Goal: Task Accomplishment & Management: Use online tool/utility

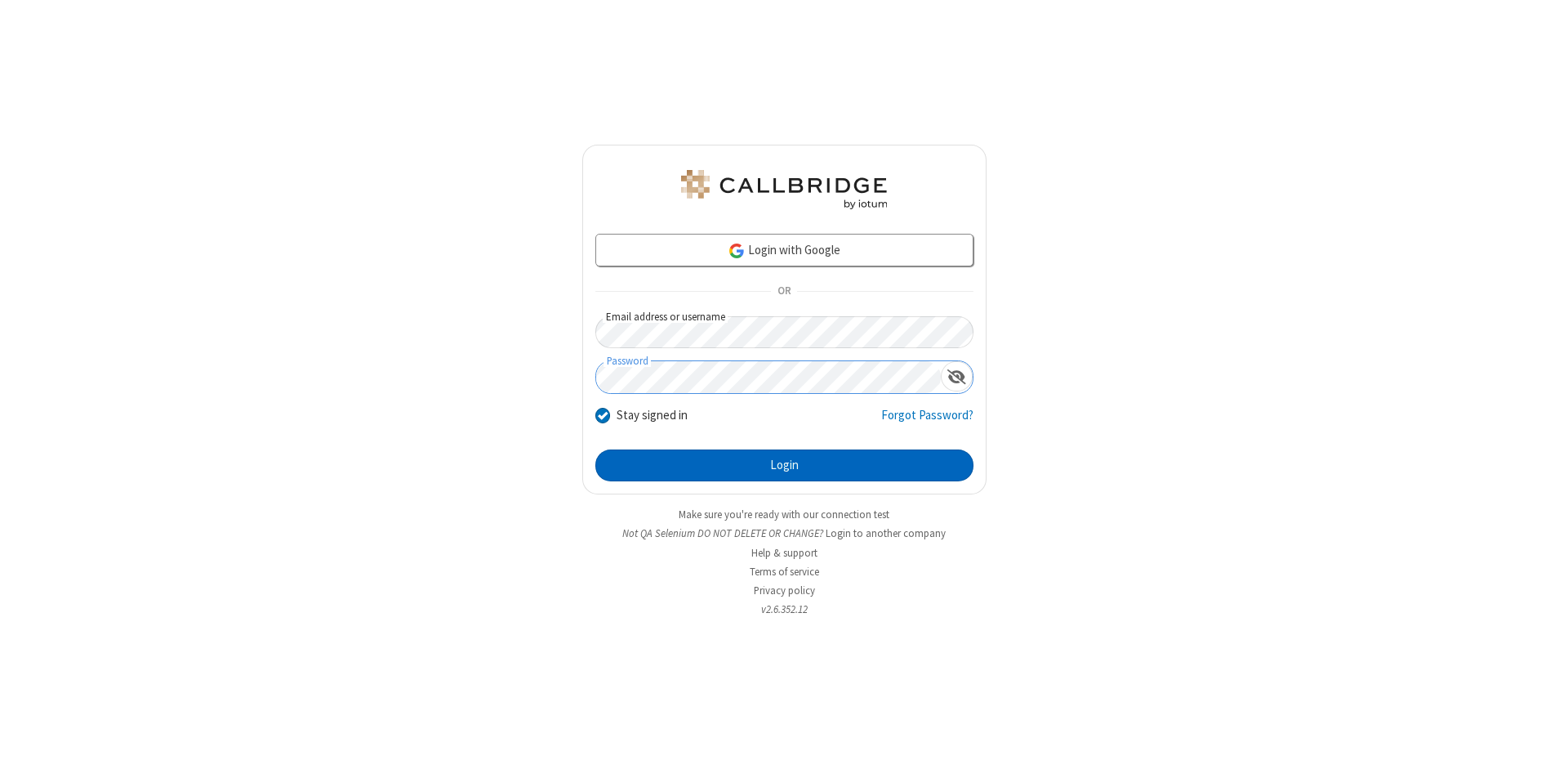
click at [784, 466] on button "Login" at bounding box center [784, 466] width 378 height 32
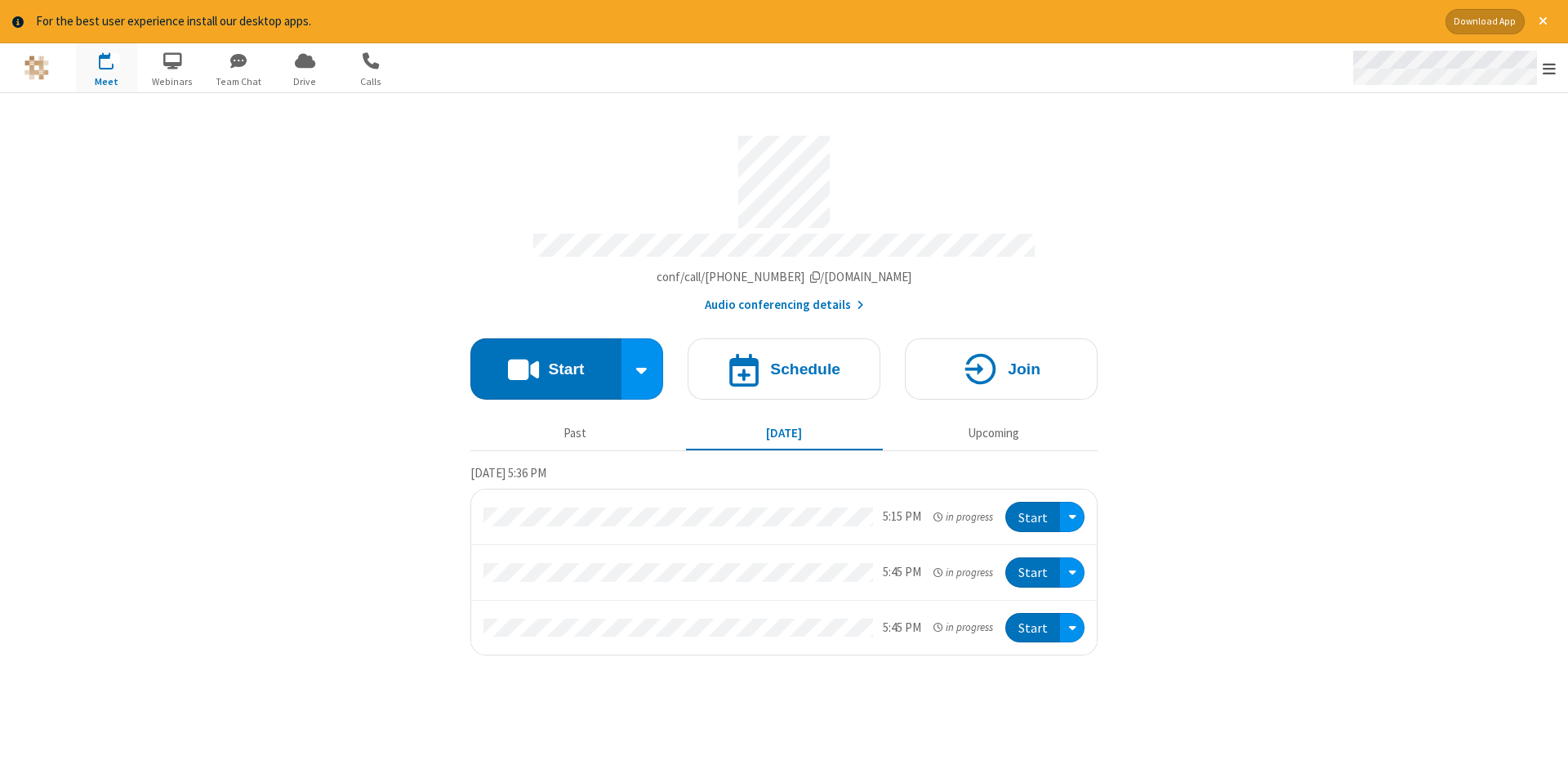
click at [1550, 69] on span "Open menu" at bounding box center [1549, 68] width 13 height 17
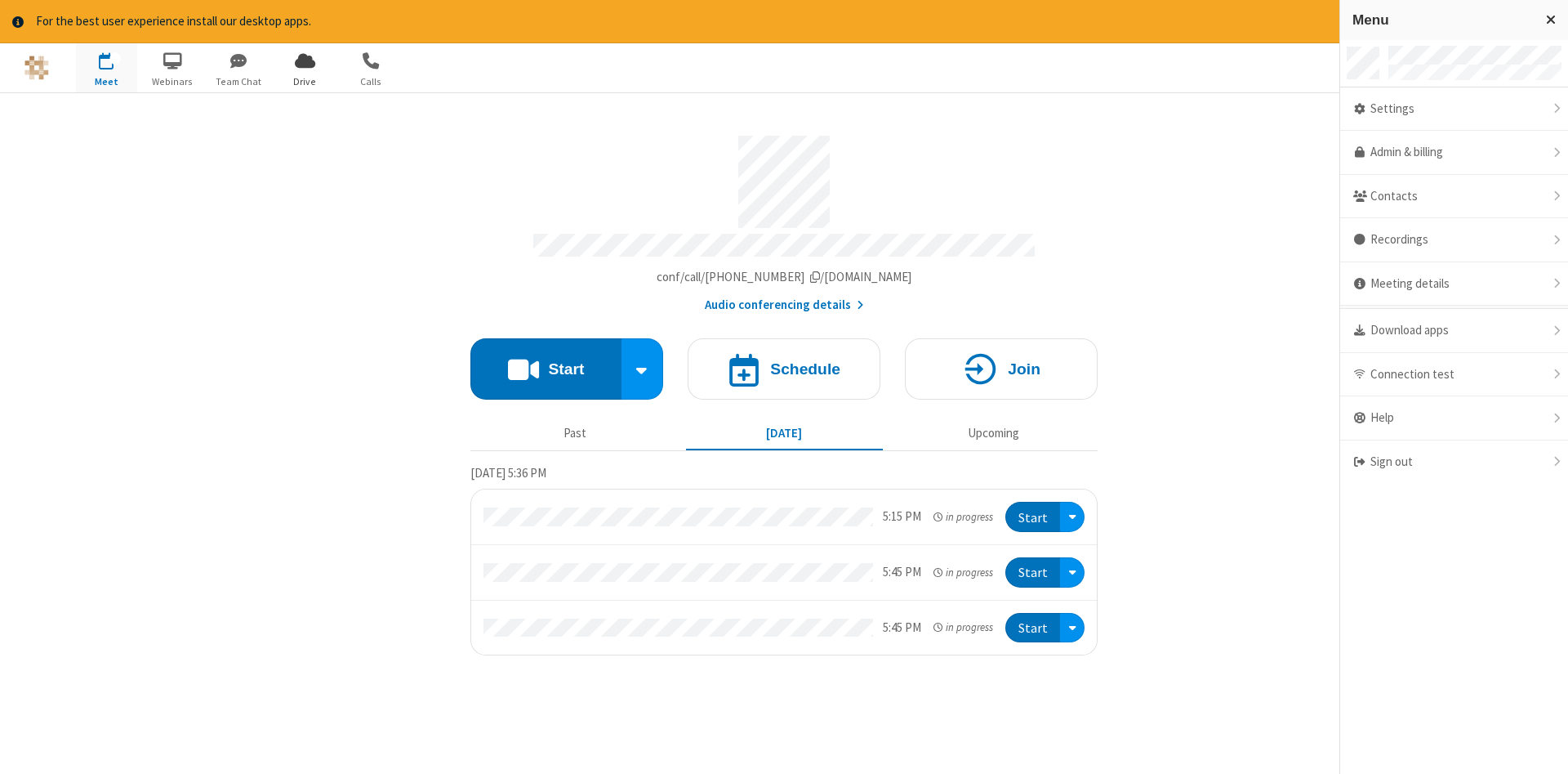
click at [305, 81] on span "Drive" at bounding box center [305, 81] width 61 height 15
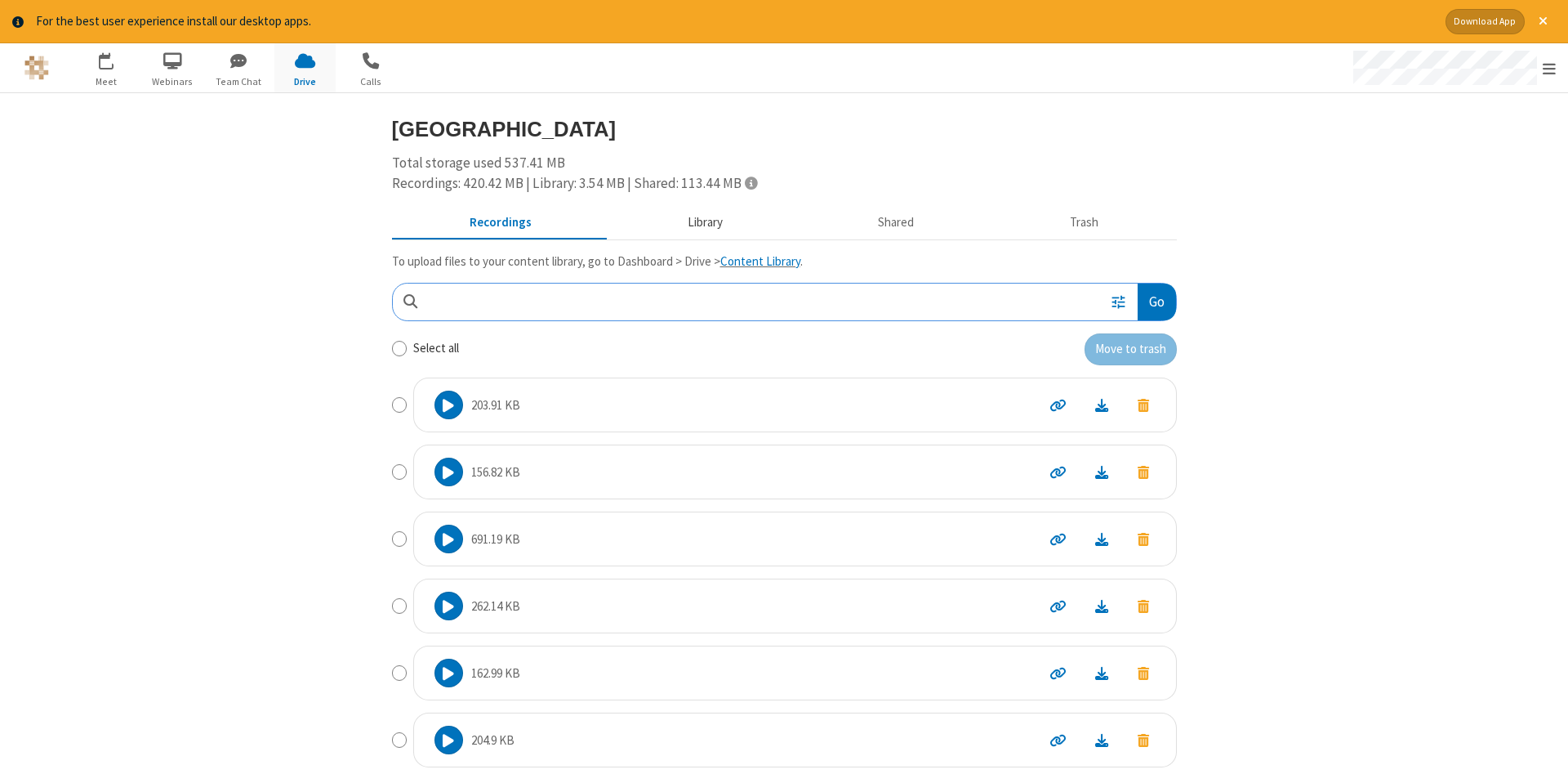
click at [703, 222] on button "Library" at bounding box center [705, 223] width 191 height 31
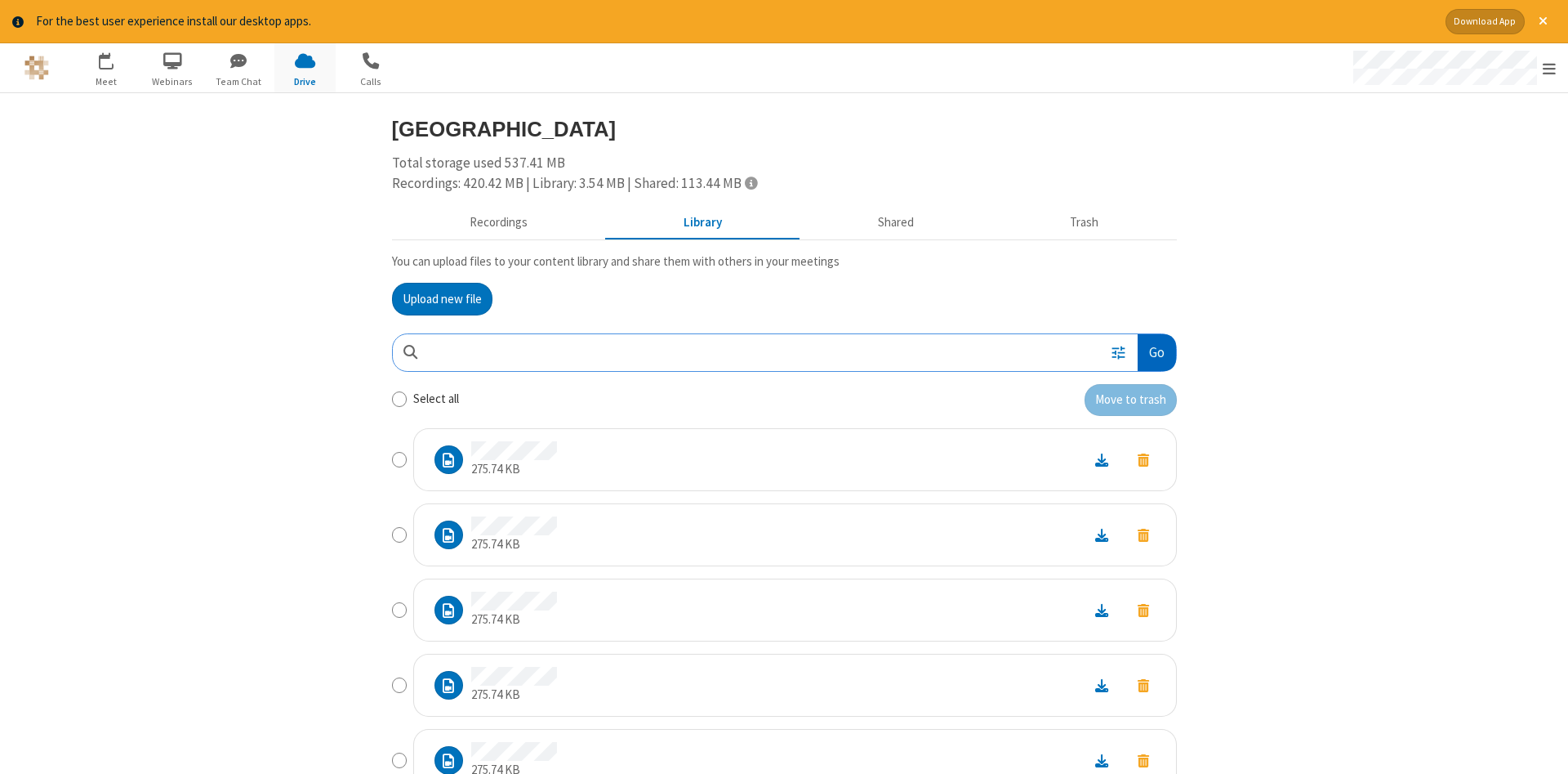
click at [1156, 352] on button "Go" at bounding box center [1156, 353] width 38 height 37
click at [442, 298] on button "Upload new file" at bounding box center [442, 299] width 100 height 32
